Goal: Transaction & Acquisition: Register for event/course

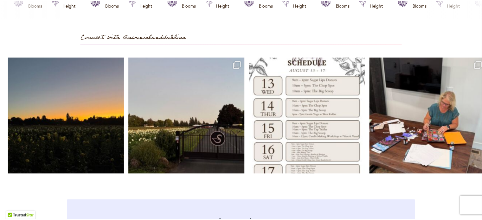
scroll to position [1841, 0]
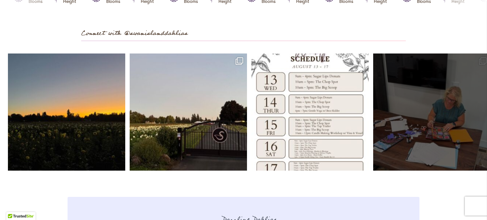
click at [473, 140] on link "Open" at bounding box center [431, 112] width 117 height 117
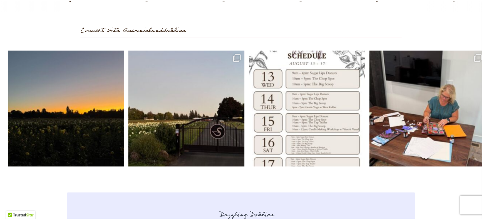
scroll to position [1852, 0]
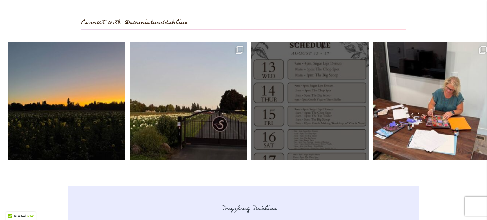
click at [310, 72] on link "Open" at bounding box center [309, 100] width 117 height 117
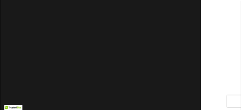
scroll to position [0, 0]
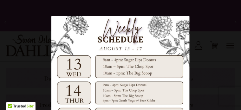
drag, startPoint x: 455, startPoint y: 0, endPoint x: 183, endPoint y: 6, distance: 272.3
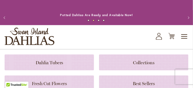
scroll to position [1678, 0]
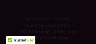
scroll to position [1716, 0]
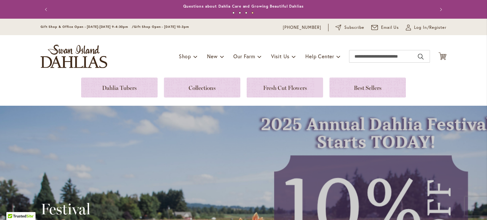
drag, startPoint x: 95, startPoint y: 0, endPoint x: 361, endPoint y: 136, distance: 297.9
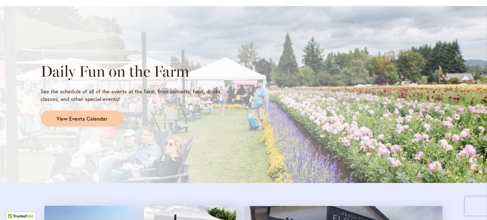
scroll to position [515, 0]
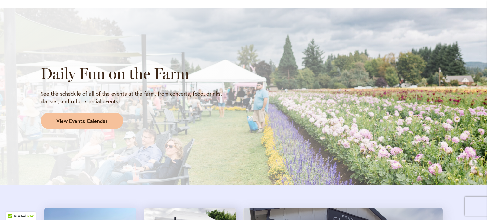
click at [81, 120] on span "View Events Calendar" at bounding box center [81, 121] width 51 height 7
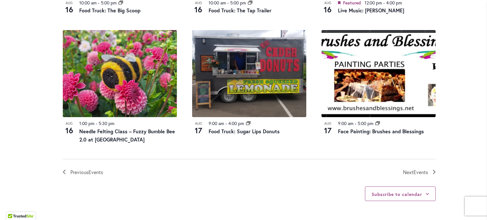
scroll to position [694, 0]
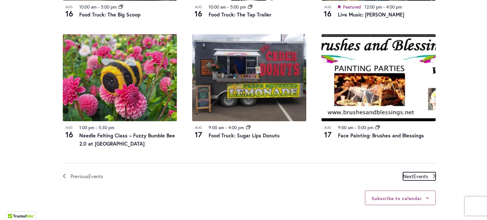
click at [418, 177] on span "Events" at bounding box center [420, 176] width 15 height 7
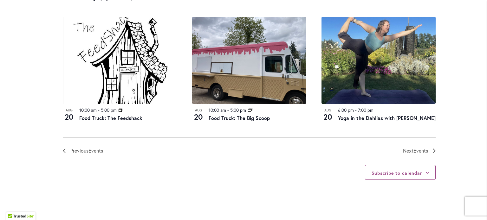
scroll to position [742, 0]
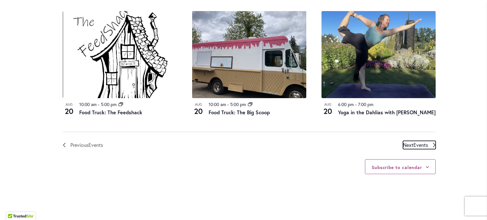
click at [422, 148] on span "Events" at bounding box center [420, 145] width 15 height 7
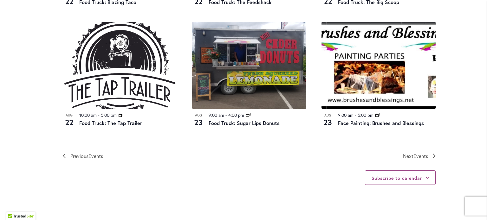
scroll to position [718, 0]
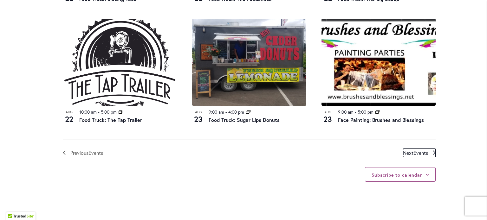
click at [420, 150] on span "Events" at bounding box center [420, 153] width 15 height 7
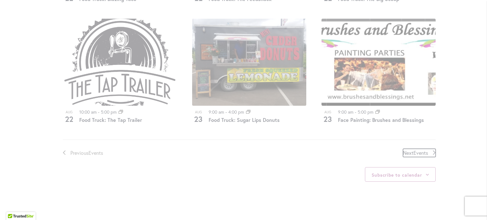
scroll to position [312, 0]
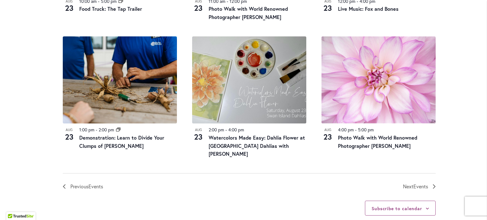
scroll to position [711, 0]
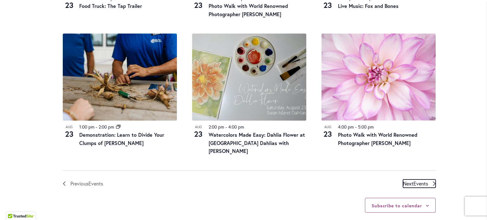
click at [418, 180] on span "Events" at bounding box center [420, 183] width 15 height 7
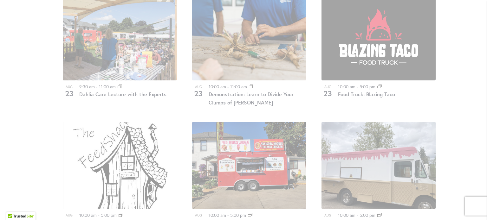
scroll to position [379, 0]
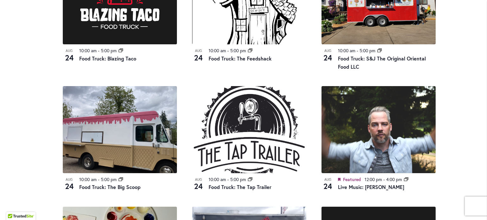
scroll to position [530, 0]
